Goal: Task Accomplishment & Management: Use online tool/utility

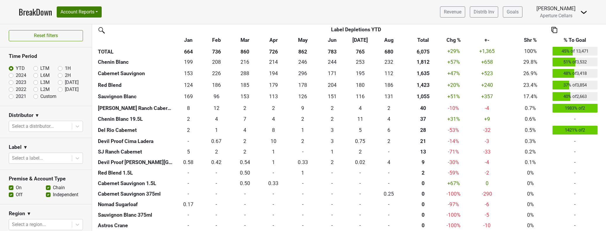
scroll to position [434, 0]
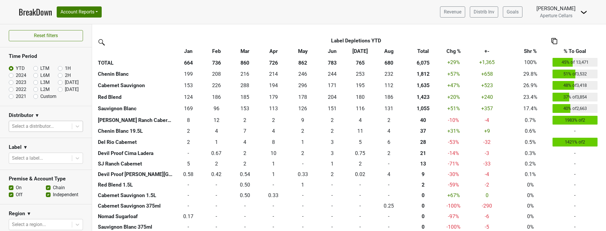
click at [41, 124] on div at bounding box center [40, 126] width 57 height 8
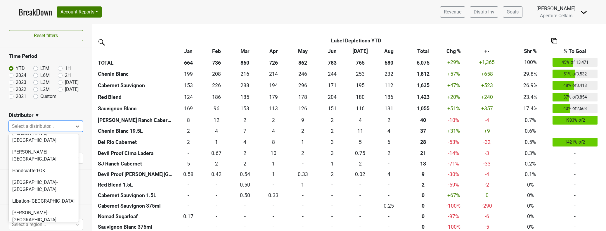
scroll to position [99, 0]
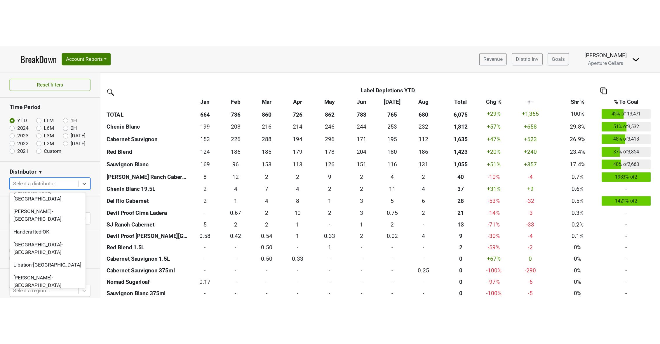
scroll to position [0, 0]
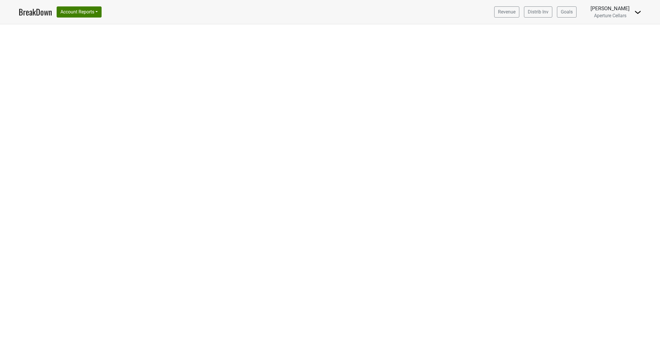
click at [37, 10] on link "BreakDown" at bounding box center [35, 12] width 33 height 12
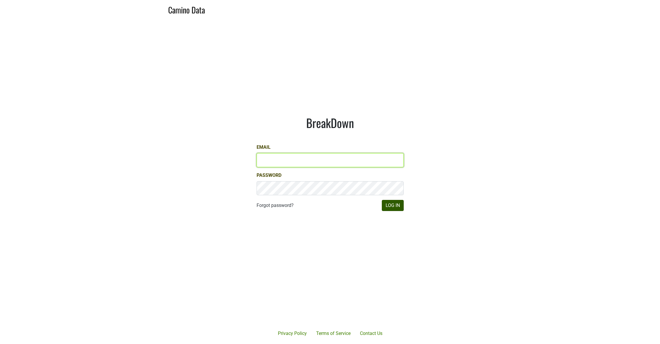
type input "[EMAIL_ADDRESS][DOMAIN_NAME]"
click at [385, 204] on button "Log In" at bounding box center [393, 205] width 22 height 11
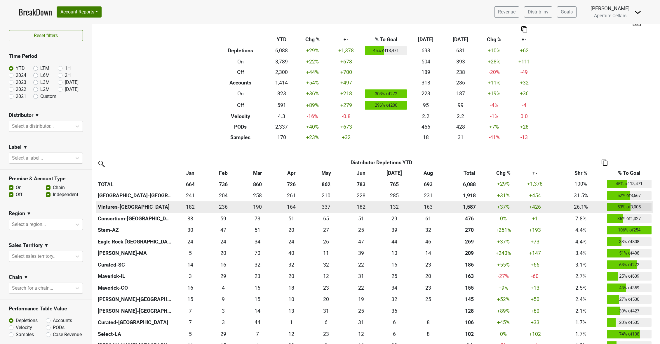
scroll to position [23, 0]
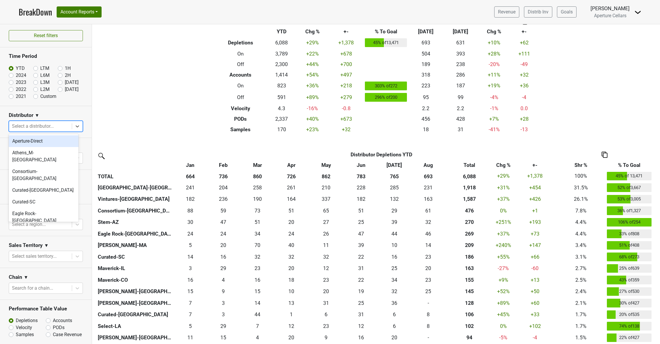
click at [43, 125] on div at bounding box center [40, 126] width 57 height 8
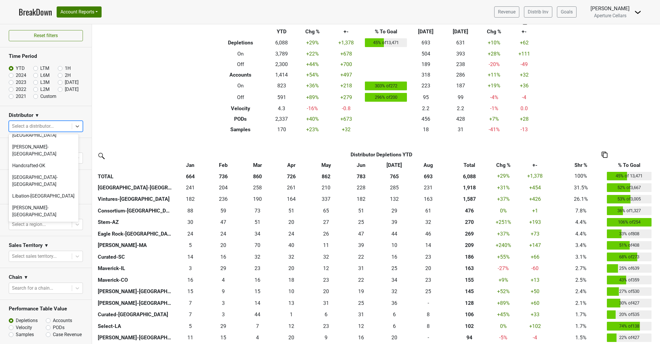
scroll to position [104, 0]
click at [32, 244] on div "Monterey-CA" at bounding box center [44, 253] width 70 height 19
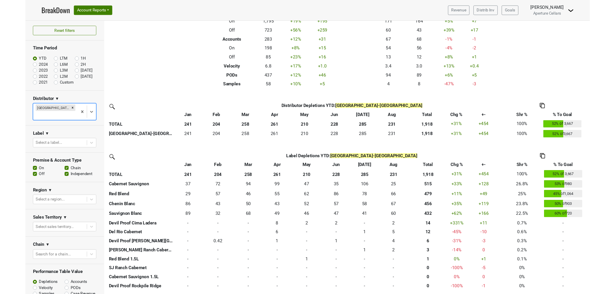
scroll to position [53, 0]
